Goal: Task Accomplishment & Management: Use online tool/utility

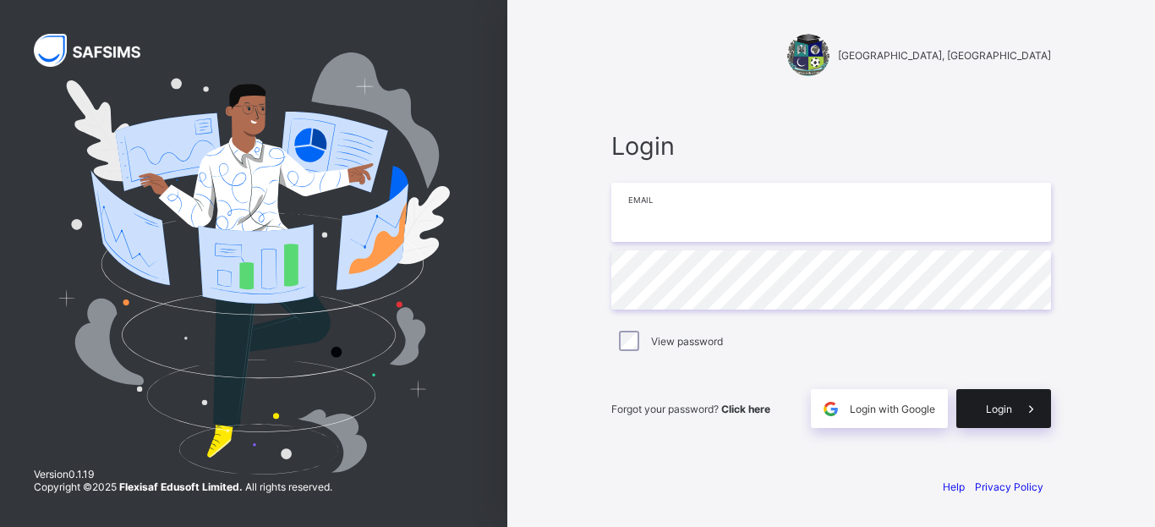
type input "**********"
click at [1007, 412] on span "Login" at bounding box center [999, 409] width 26 height 13
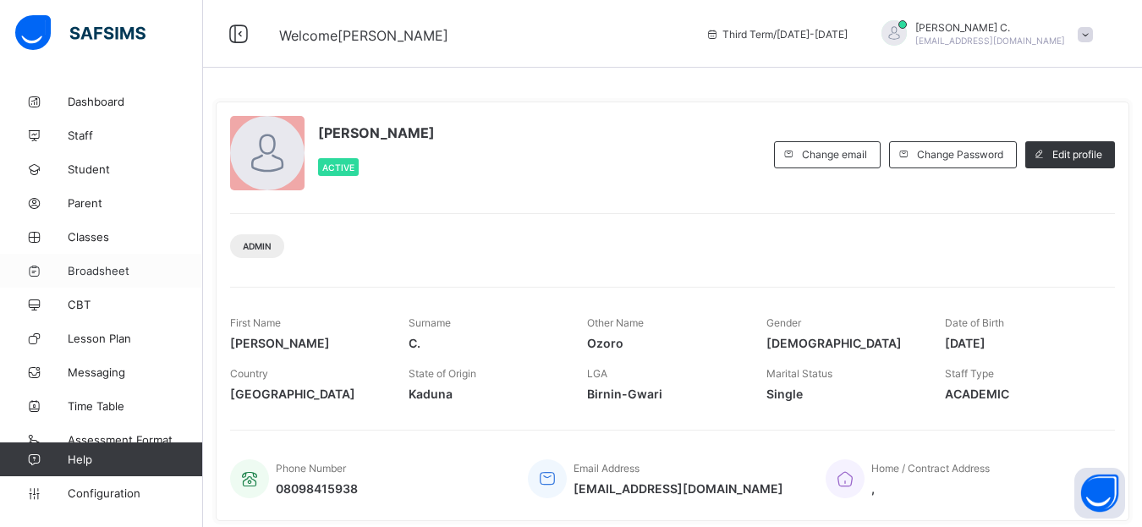
click at [107, 266] on span "Broadsheet" at bounding box center [135, 271] width 135 height 14
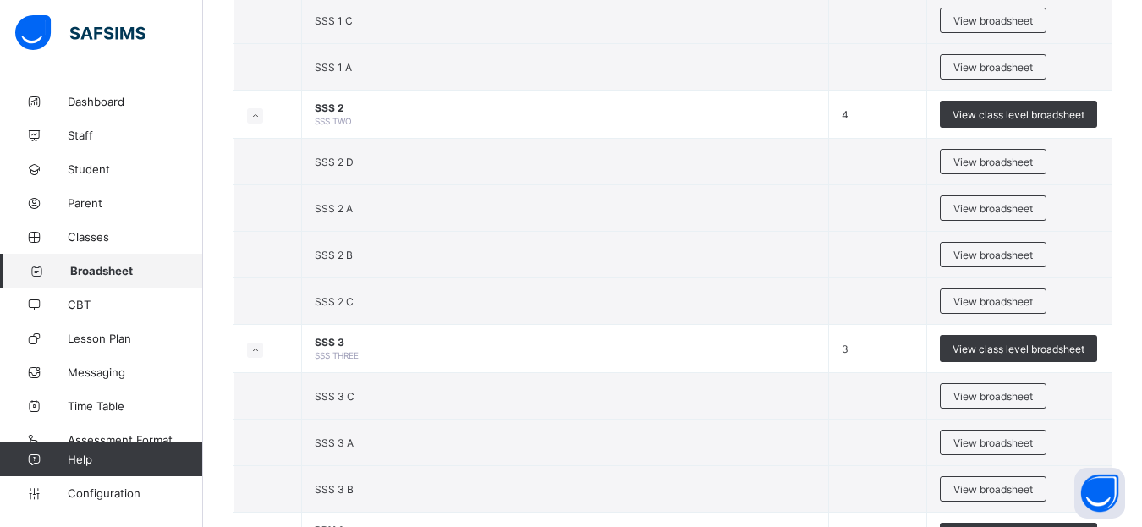
scroll to position [2090, 0]
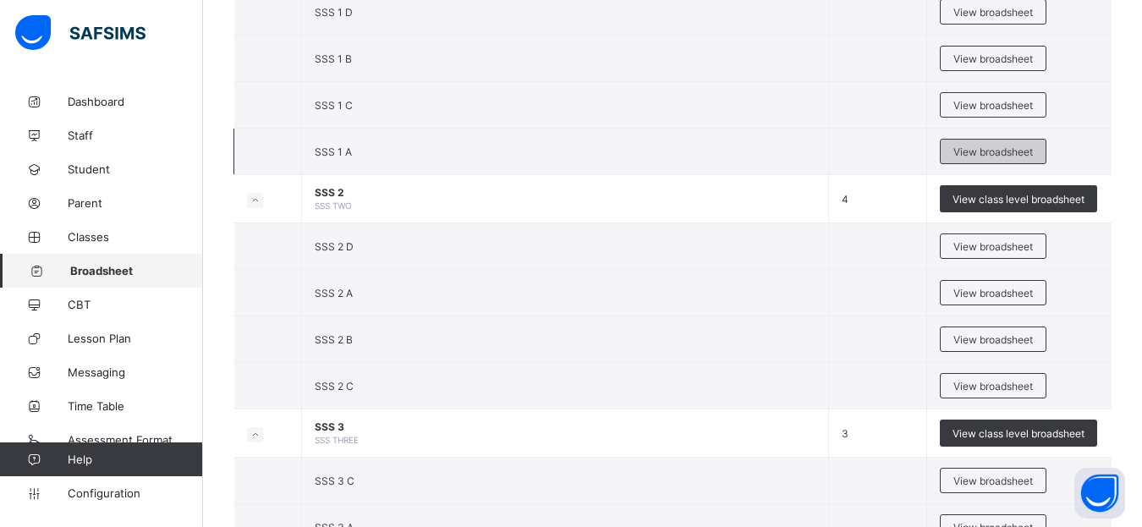
click at [969, 152] on span "View broadsheet" at bounding box center [992, 151] width 79 height 13
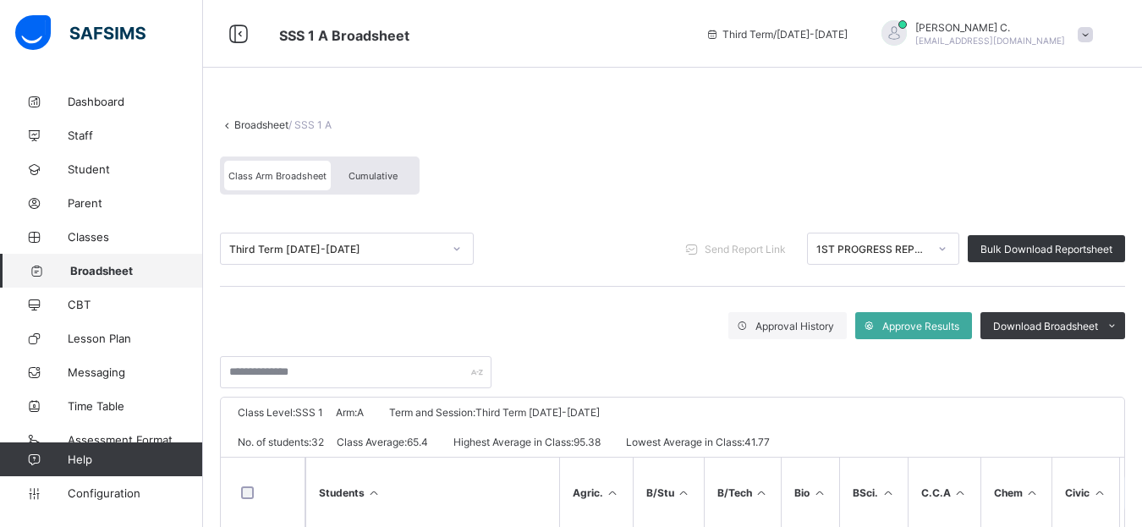
click at [947, 249] on icon at bounding box center [942, 248] width 10 height 17
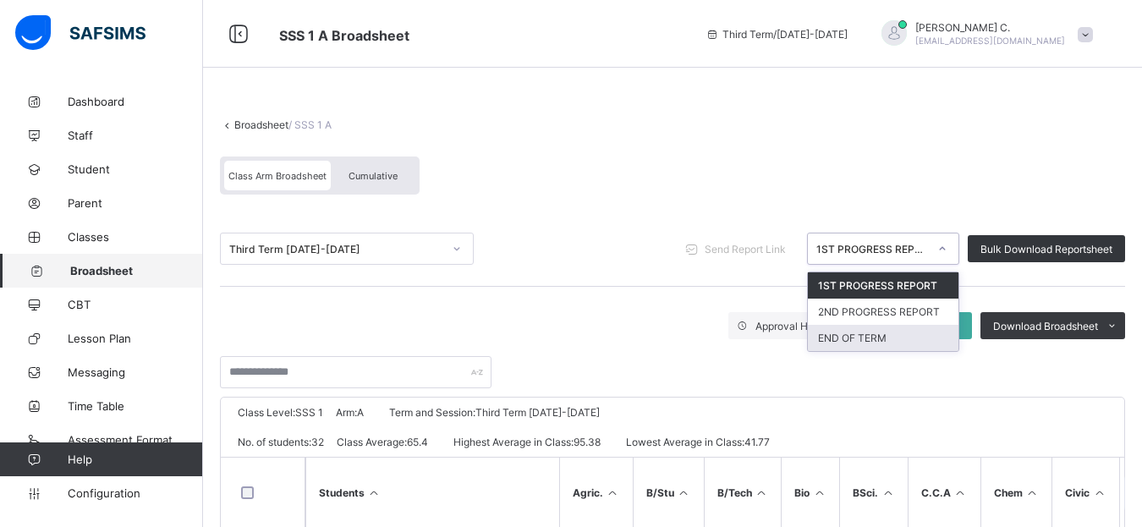
click at [855, 338] on div "END OF TERM" at bounding box center [883, 338] width 151 height 26
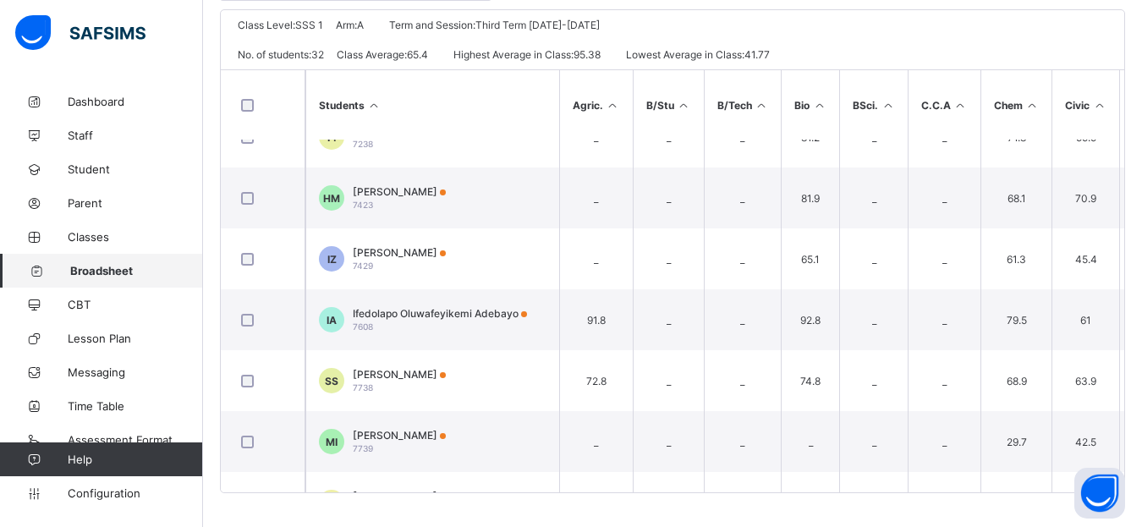
scroll to position [1349, 0]
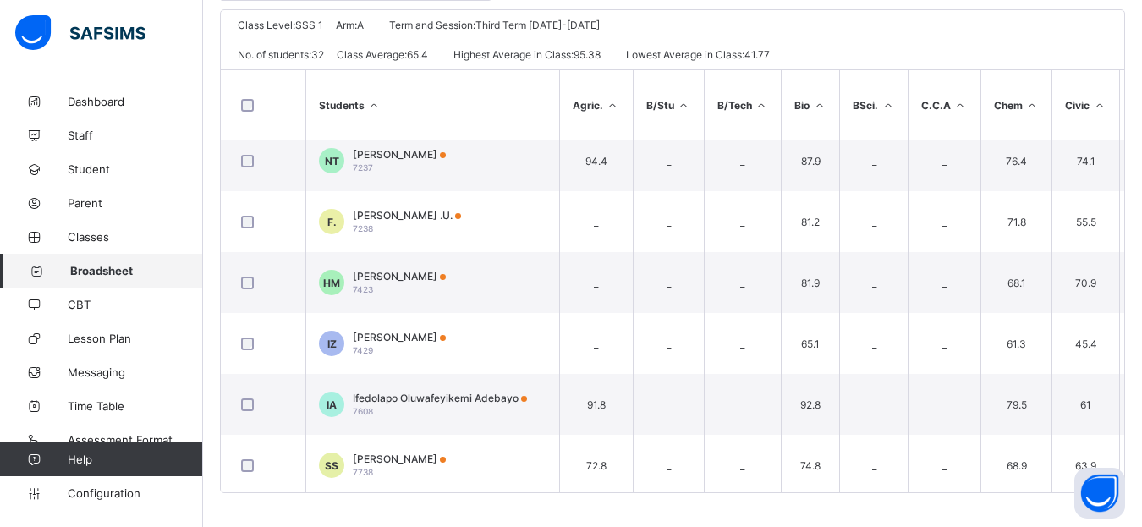
click at [137, 267] on span "Broadsheet" at bounding box center [136, 271] width 133 height 14
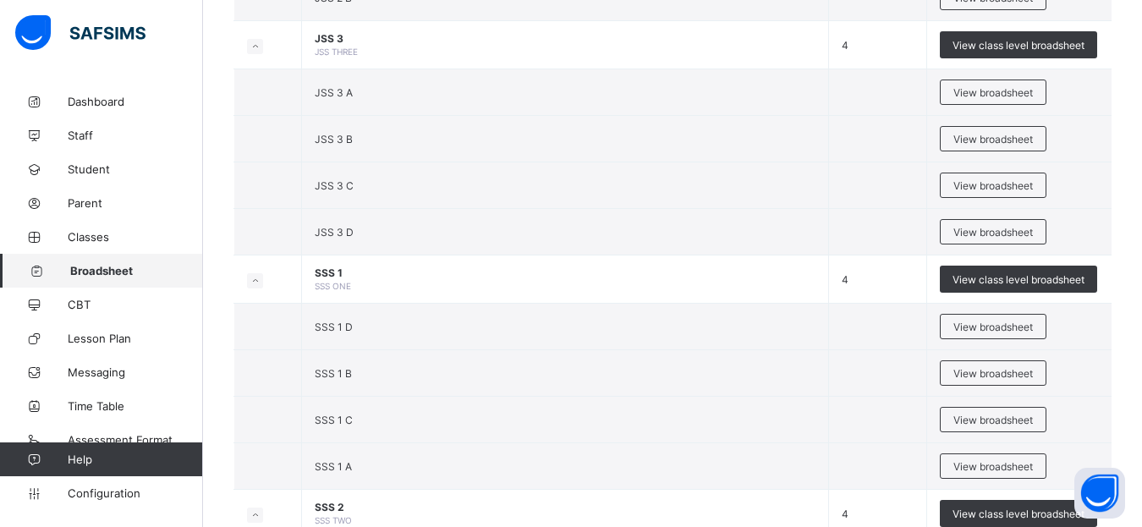
scroll to position [1860, 0]
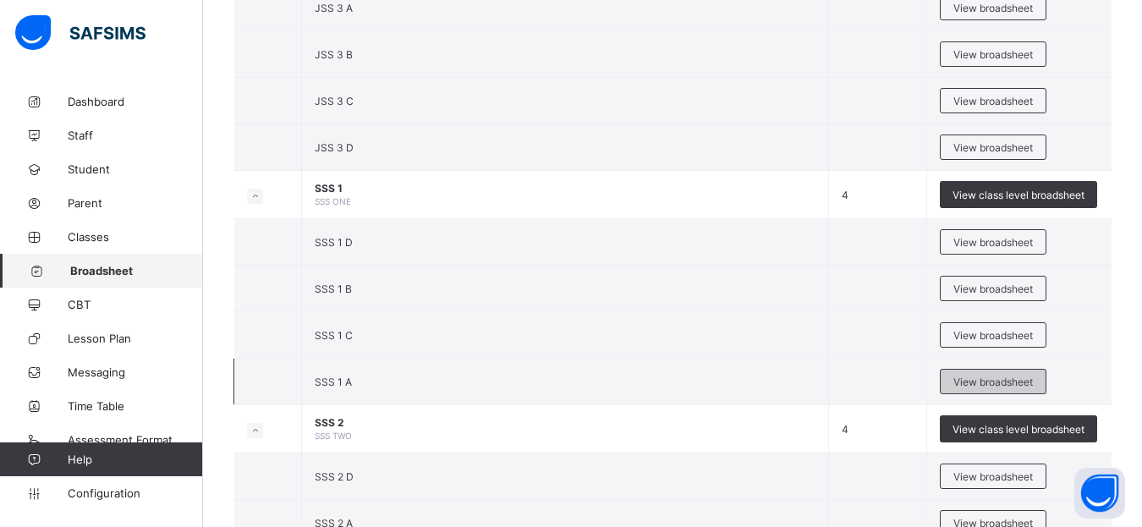
click at [981, 384] on span "View broadsheet" at bounding box center [992, 381] width 79 height 13
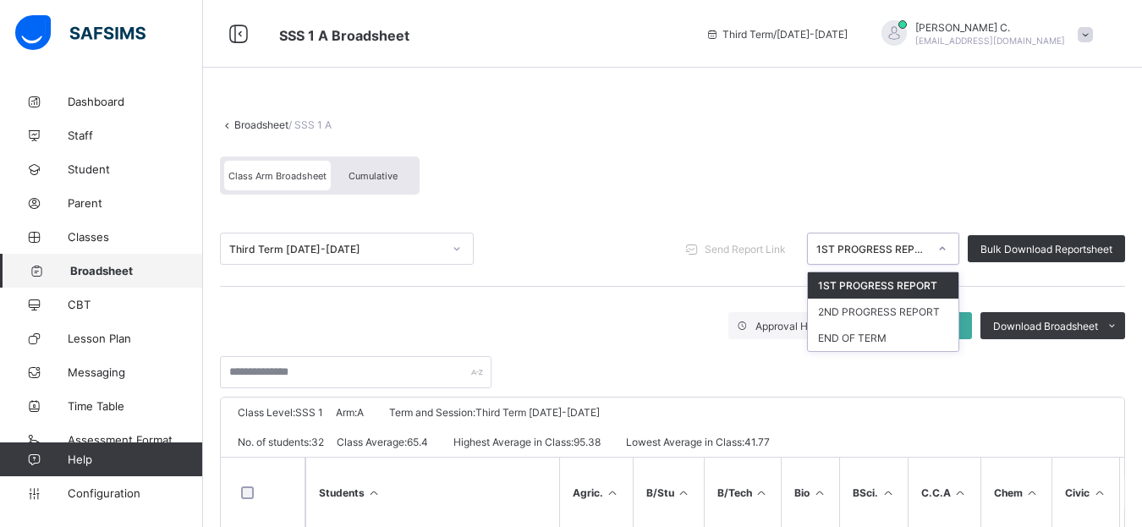
click at [947, 251] on icon at bounding box center [942, 248] width 10 height 17
click at [854, 340] on div "END OF TERM" at bounding box center [883, 338] width 151 height 26
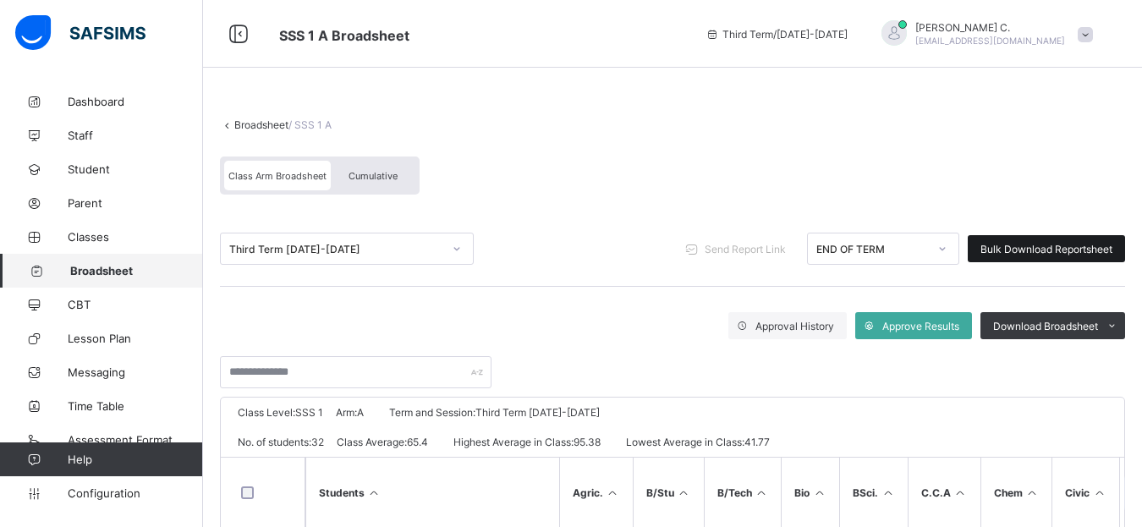
click at [1051, 254] on span "Bulk Download Reportsheet" at bounding box center [1046, 249] width 132 height 13
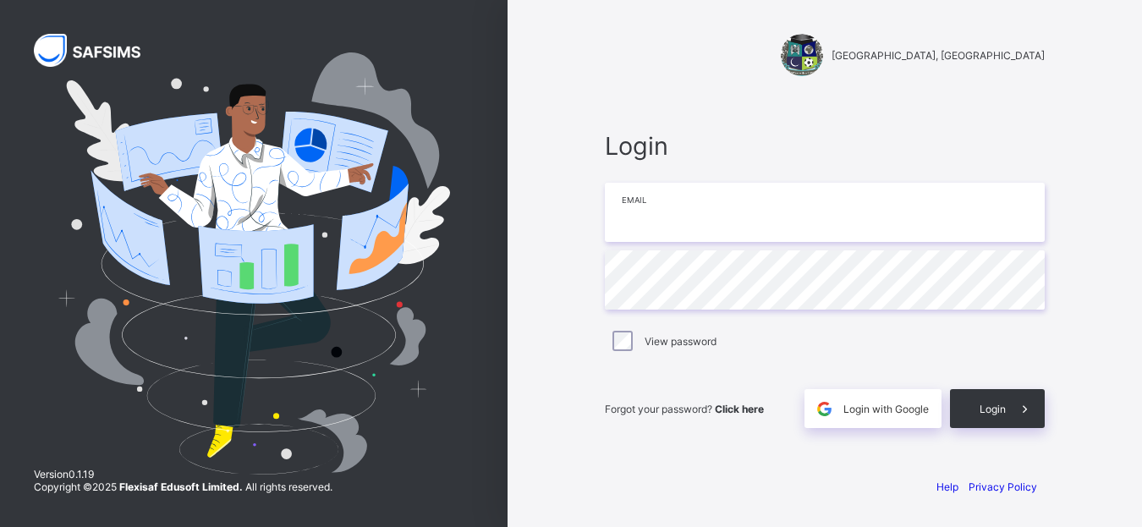
type input "**********"
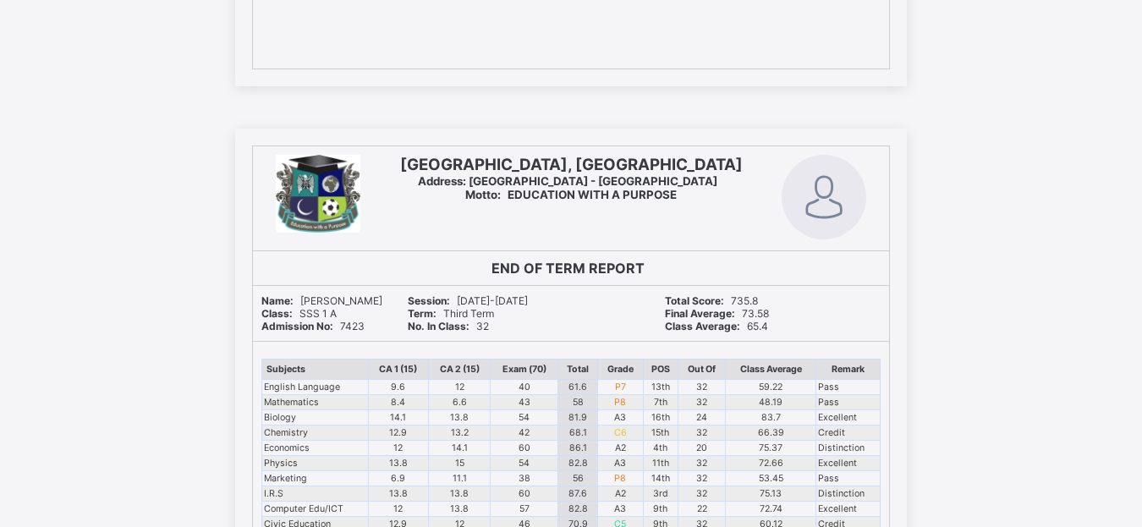
scroll to position [17120, 0]
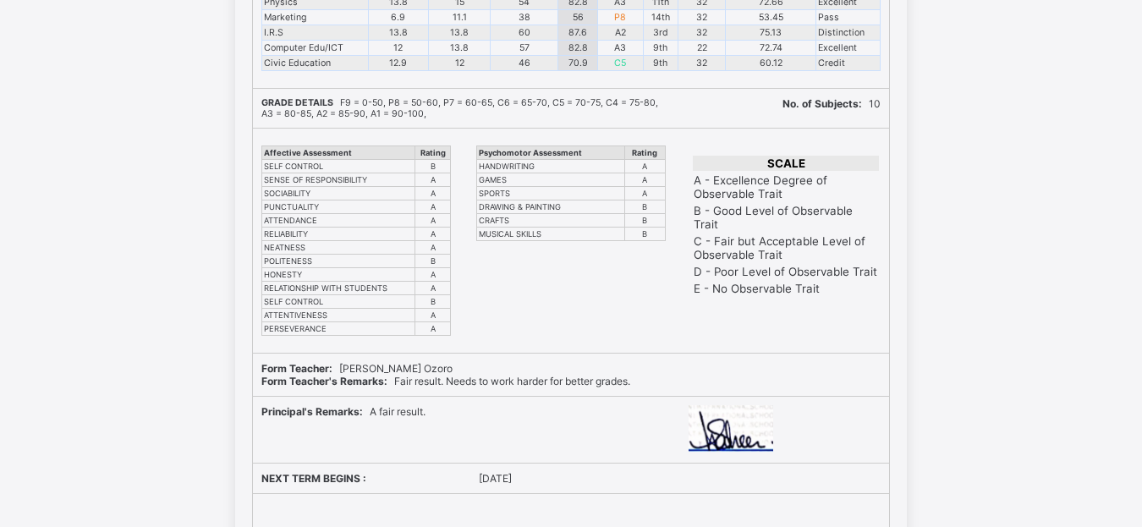
drag, startPoint x: 621, startPoint y: 256, endPoint x: 955, endPoint y: 95, distance: 371.0
click at [962, 95] on div "[GEOGRAPHIC_DATA], [GEOGRAPHIC_DATA] Address: [GEOGRAPHIC_DATA] - [GEOGRAPHIC_D…" at bounding box center [571, 137] width 1142 height 939
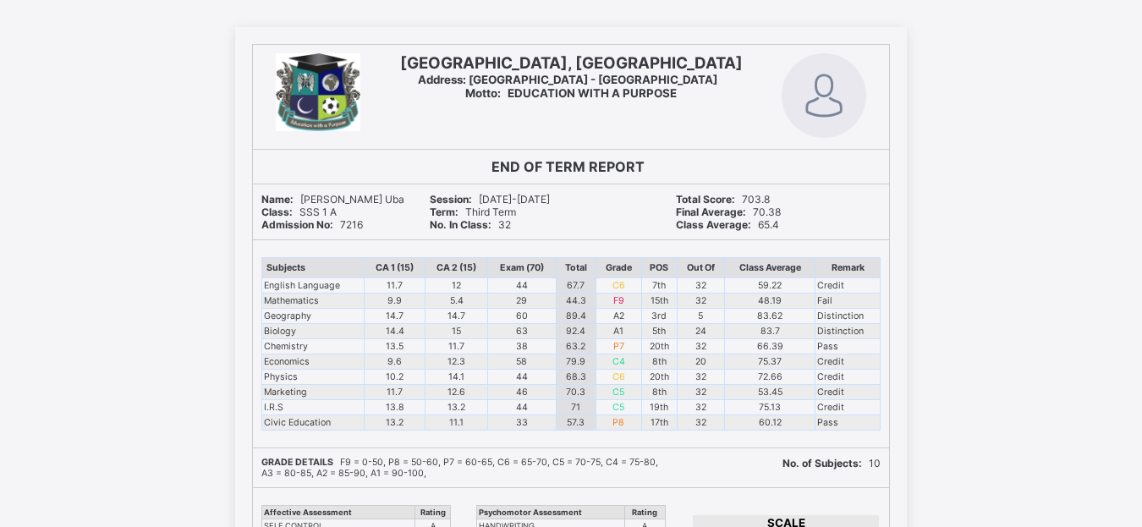
scroll to position [24692, 0]
